Goal: Transaction & Acquisition: Obtain resource

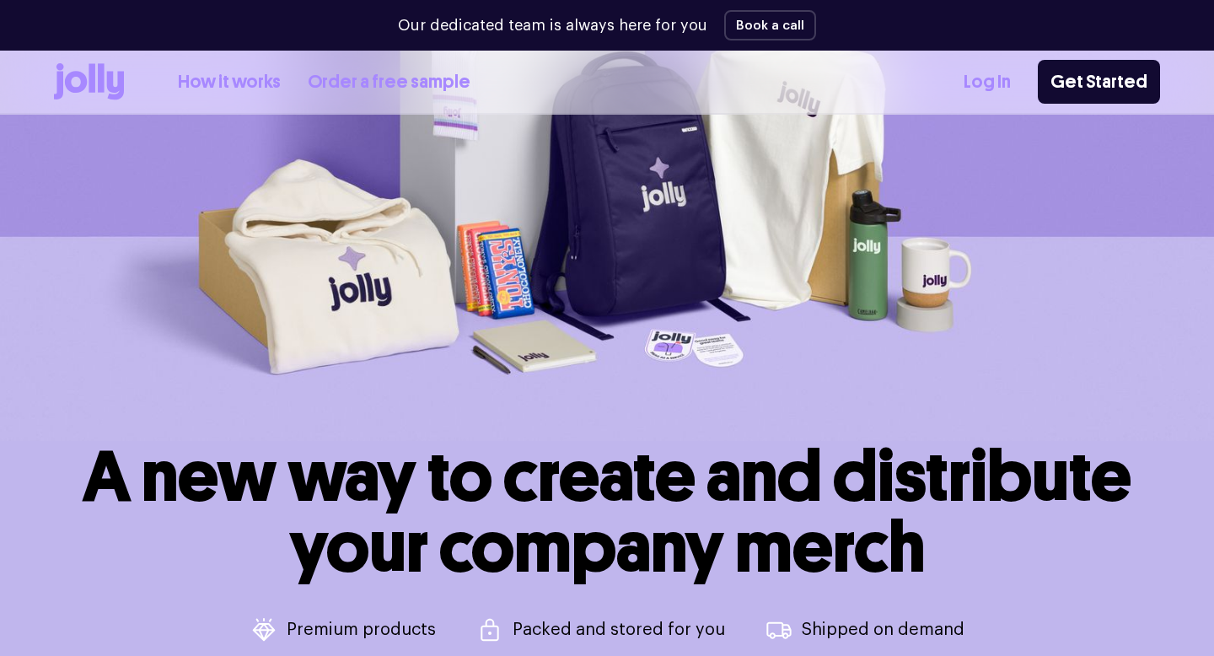
click at [415, 80] on link "Order a free sample" at bounding box center [389, 82] width 163 height 28
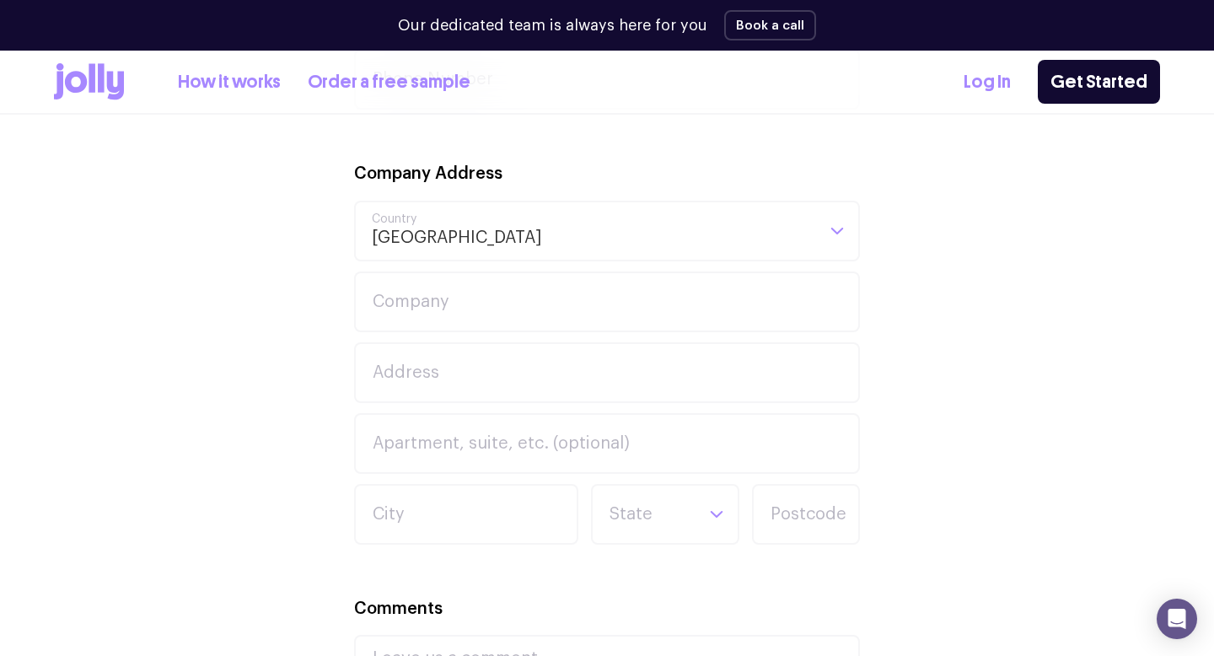
scroll to position [569, 0]
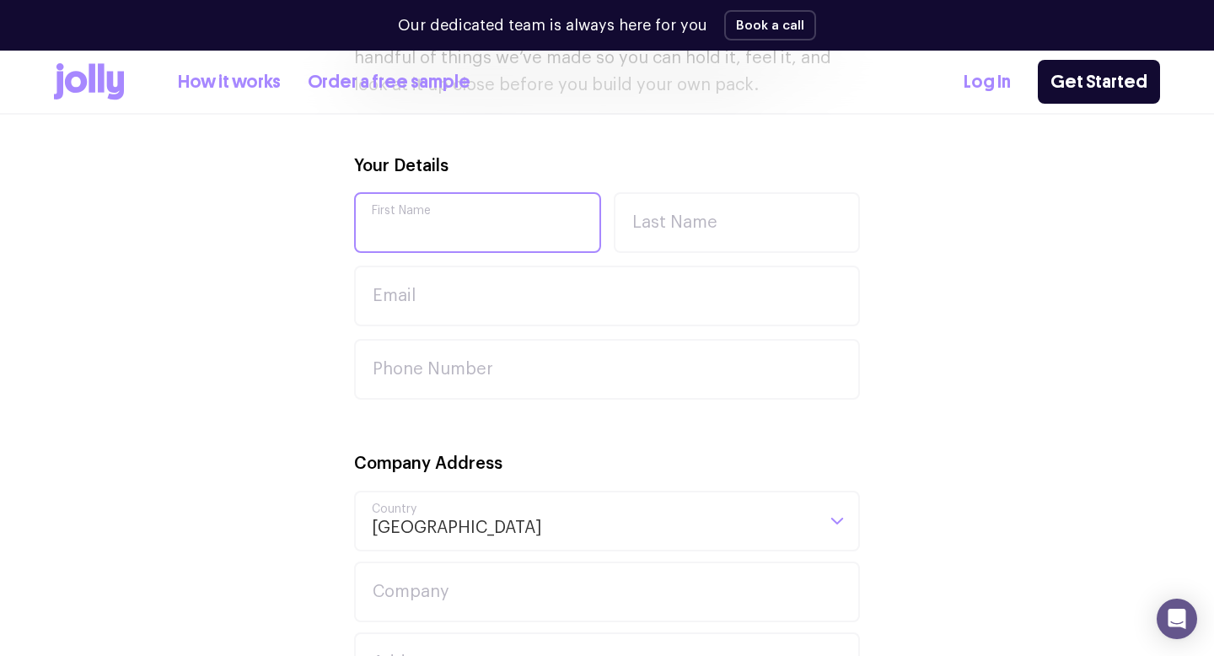
click at [517, 225] on input "First Name" at bounding box center [477, 222] width 247 height 61
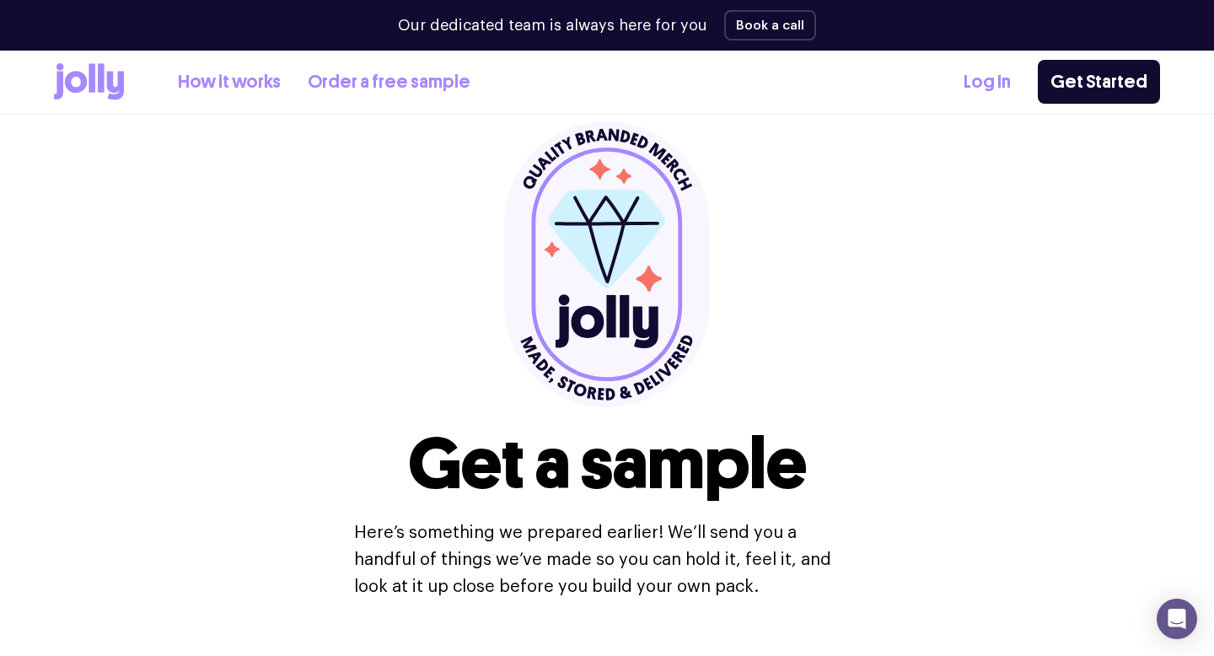
scroll to position [0, 0]
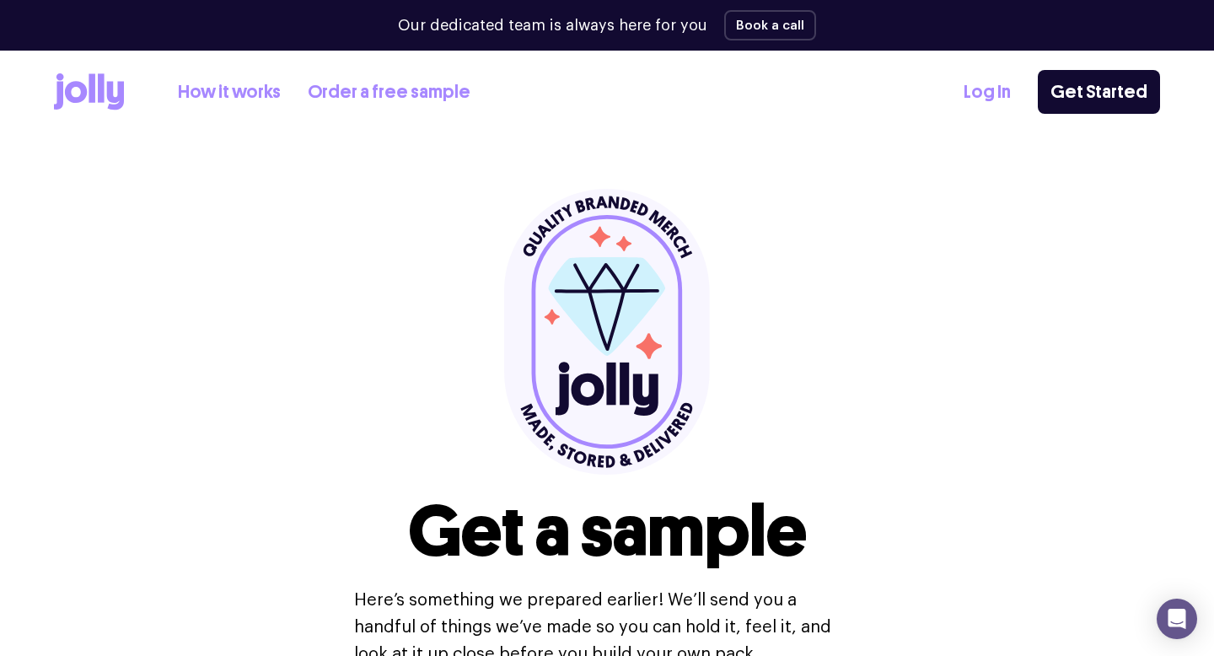
click at [389, 113] on div "How it works Order a free sample Log In Get Started" at bounding box center [607, 92] width 1106 height 83
click at [412, 98] on link "Order a free sample" at bounding box center [389, 92] width 163 height 28
click at [112, 92] on icon at bounding box center [115, 96] width 17 height 29
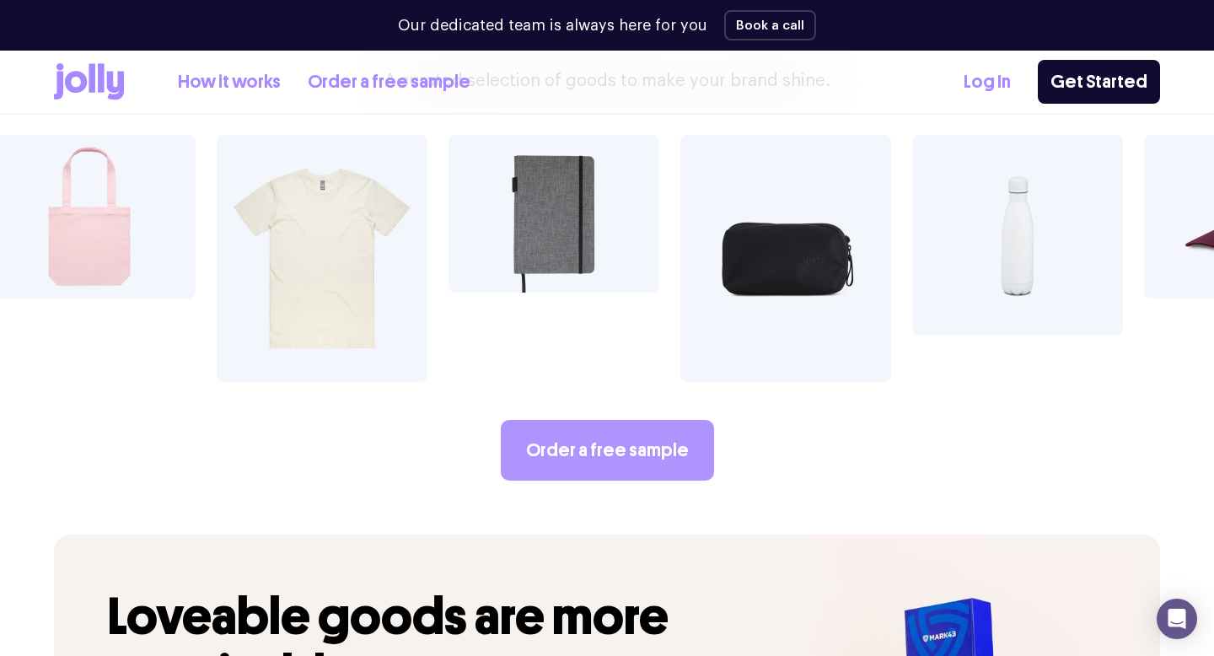
scroll to position [3414, 0]
